Goal: Information Seeking & Learning: Learn about a topic

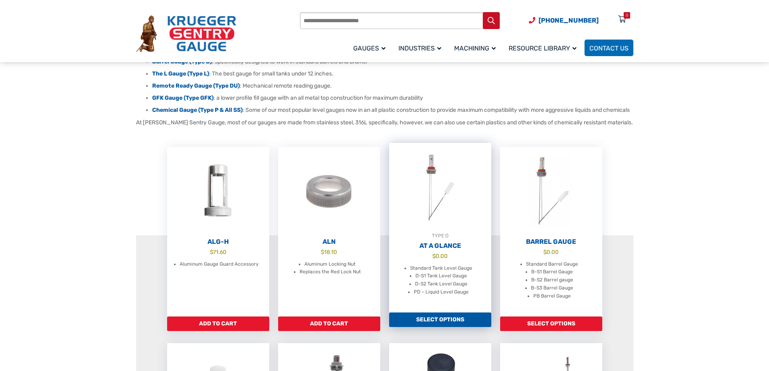
click at [439, 219] on img at bounding box center [440, 187] width 102 height 89
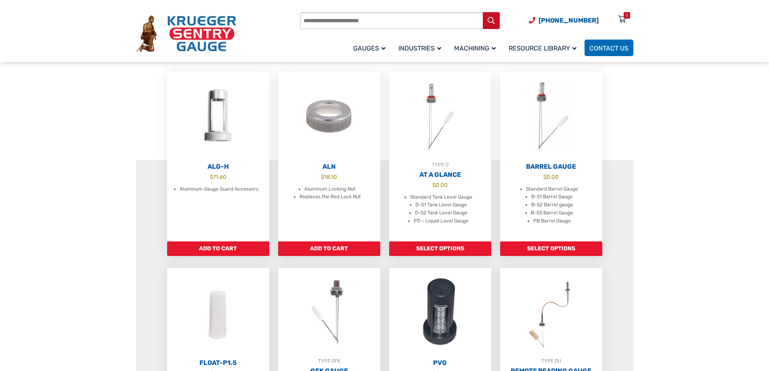
scroll to position [202, 0]
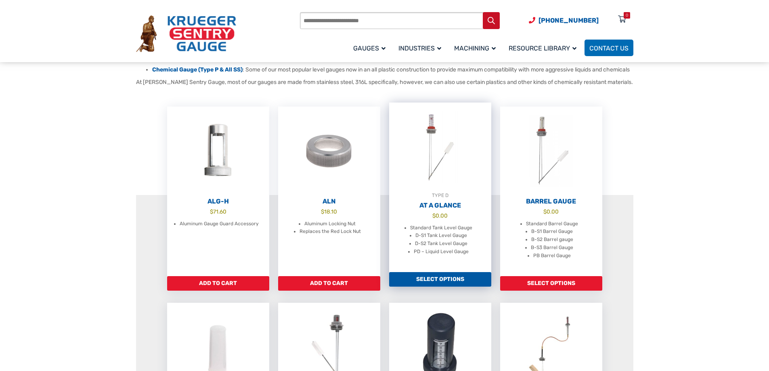
click at [453, 220] on span "$ 0.00" at bounding box center [440, 216] width 102 height 8
